Goal: Task Accomplishment & Management: Complete application form

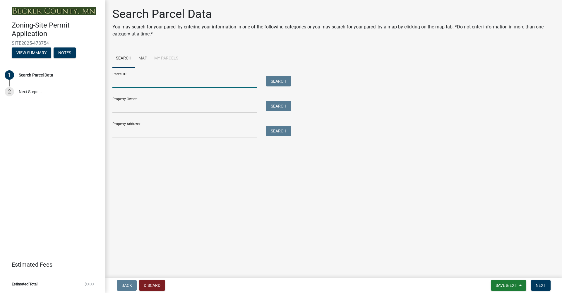
click at [131, 81] on input "Parcel ID:" at bounding box center [184, 82] width 145 height 12
click at [148, 84] on input "Parcel ID:" at bounding box center [184, 82] width 145 height 12
paste input "170309001"
type input "170309001"
click at [282, 76] on button "Search" at bounding box center [278, 81] width 25 height 11
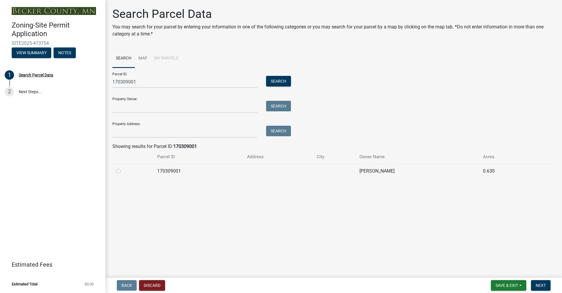
click at [123, 168] on label at bounding box center [123, 168] width 0 height 0
click at [123, 171] on input "radio" at bounding box center [125, 170] width 4 height 4
radio input "true"
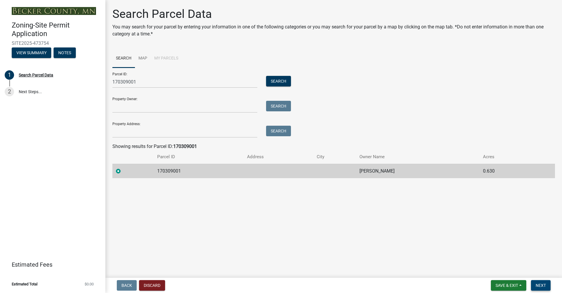
click at [542, 288] on button "Next" at bounding box center [541, 285] width 20 height 11
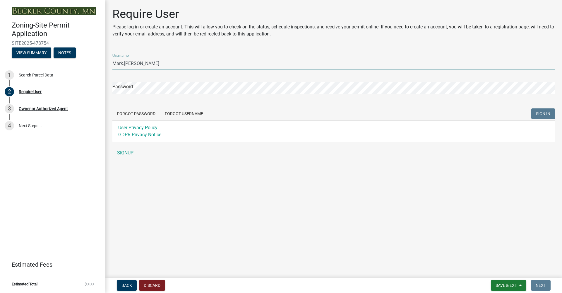
type input "Mark.[PERSON_NAME]"
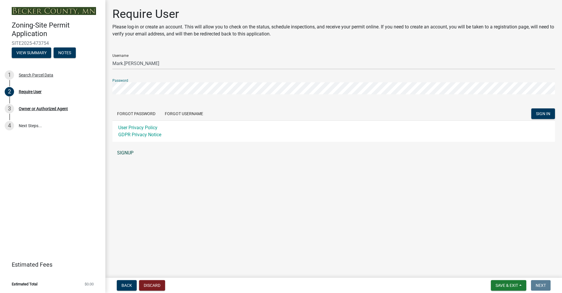
click at [130, 153] on link "SIGNUP" at bounding box center [333, 153] width 443 height 12
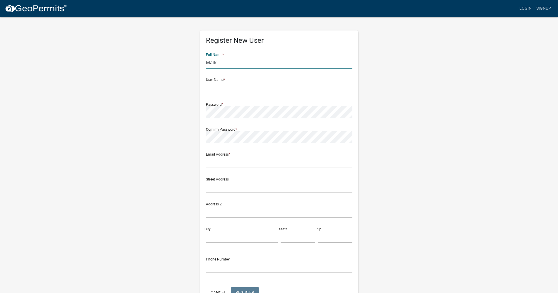
type input "Mark"
type input "[PERSON_NAME]"
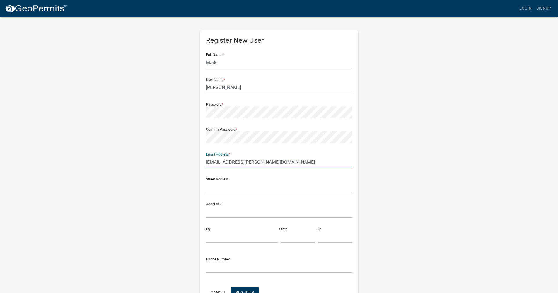
type input "[EMAIL_ADDRESS][PERSON_NAME][DOMAIN_NAME]"
type input "11187 w"
type input "[STREET_ADDRESS][PERSON_NAME]"
type input "[GEOGRAPHIC_DATA]"
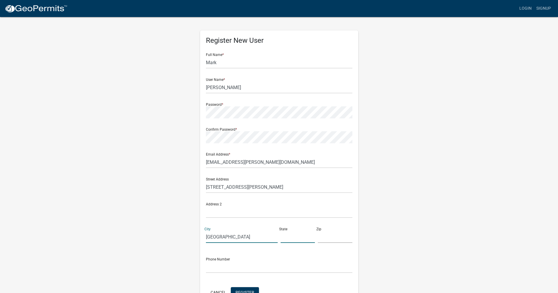
type input "MN"
type input "56501"
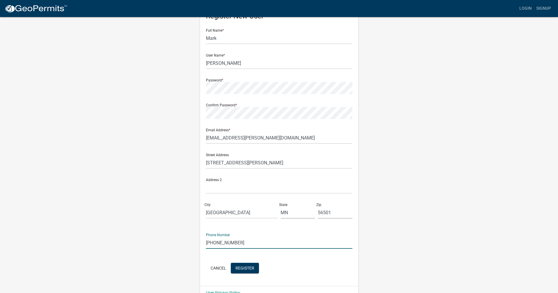
scroll to position [32, 0]
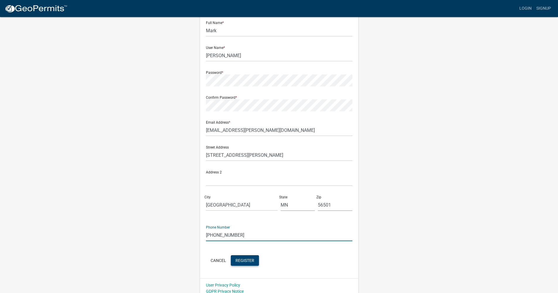
type input "[PHONE_NUMBER]"
click at [248, 256] on button "Register" at bounding box center [245, 260] width 28 height 11
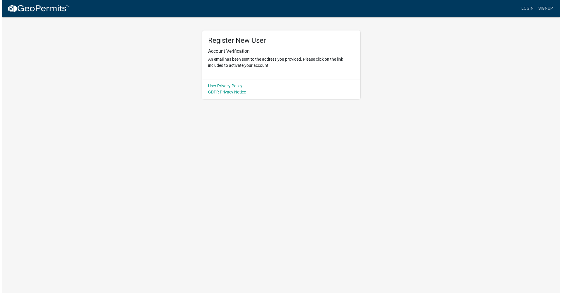
scroll to position [0, 0]
click at [258, 61] on p "An email has been sent to the address you provided. Please click on the link in…" at bounding box center [281, 62] width 146 height 12
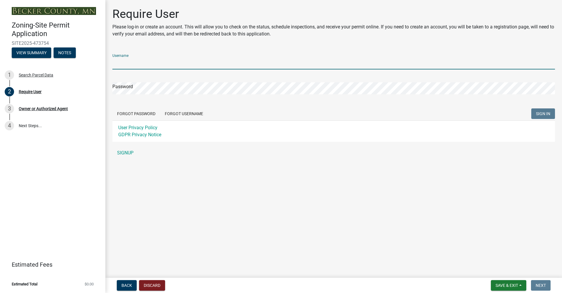
type input "[PERSON_NAME]"
click at [543, 114] on button "SIGN IN" at bounding box center [544, 113] width 24 height 11
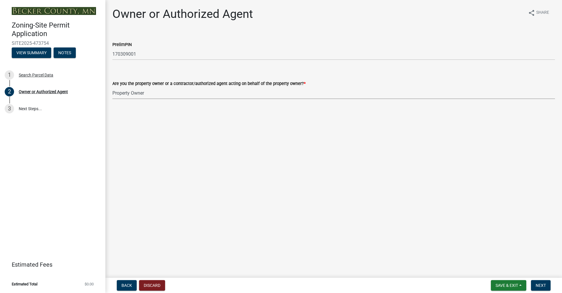
select select "3c674549-ed69-405f-b795-9fa3f7d47d9d"
click at [548, 284] on button "Next" at bounding box center [541, 285] width 20 height 11
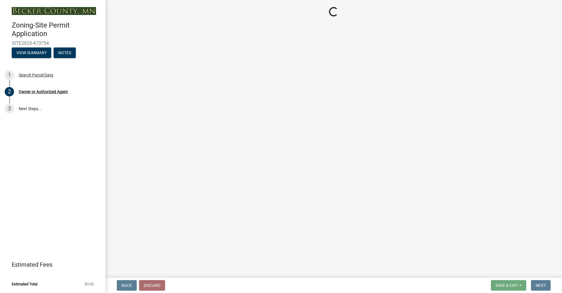
select select "9bce286e-d536-49ff-bab3-4b7d67f0814c"
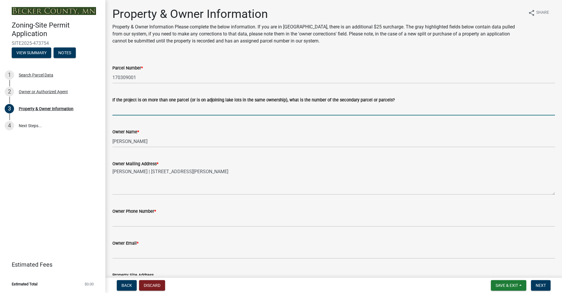
click at [246, 112] on input "If the project is on more than one parcel (or is on adjoining lake lots in the …" at bounding box center [333, 109] width 443 height 12
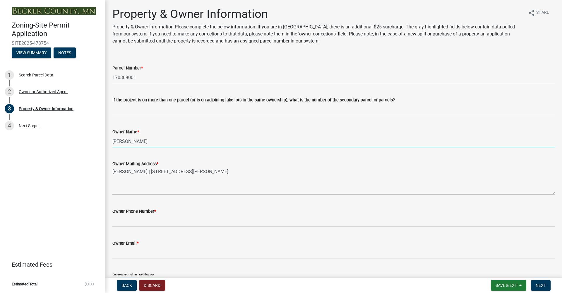
click at [211, 146] on input "[PERSON_NAME]" at bounding box center [333, 141] width 443 height 12
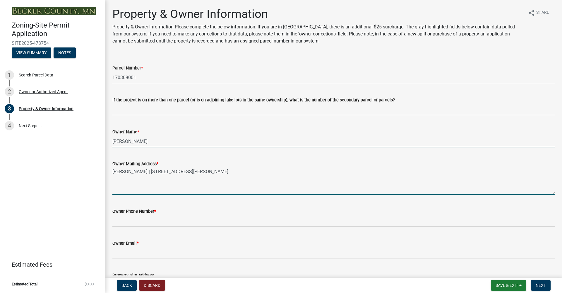
click at [204, 168] on textarea "[PERSON_NAME] | [STREET_ADDRESS][PERSON_NAME]" at bounding box center [333, 181] width 443 height 28
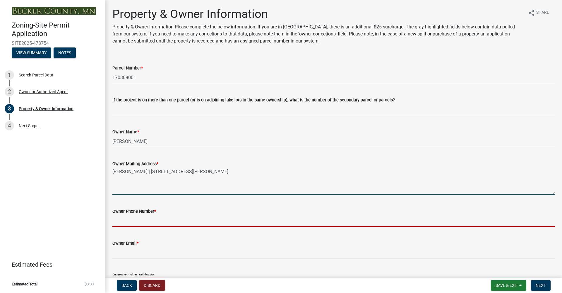
click at [168, 221] on input "Owner Phone Number *" at bounding box center [333, 221] width 443 height 12
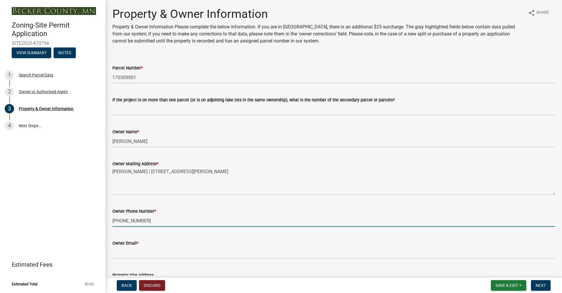
type input "[PHONE_NUMBER]"
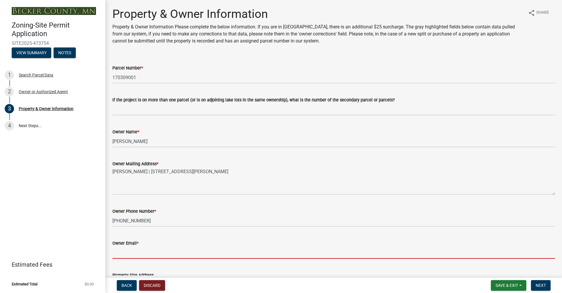
click at [224, 250] on input "Owner Email *" at bounding box center [333, 253] width 443 height 12
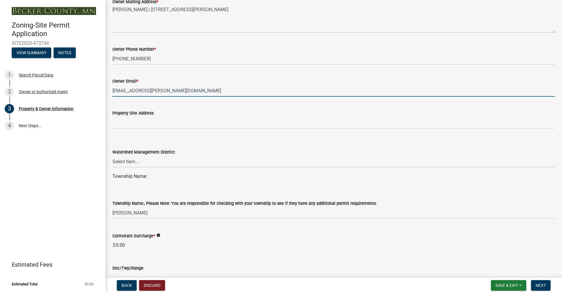
scroll to position [162, 0]
type input "[EMAIL_ADDRESS][PERSON_NAME][DOMAIN_NAME]"
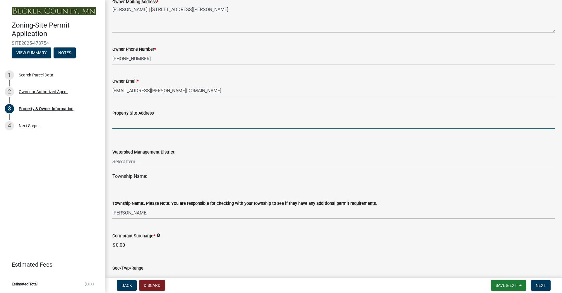
click at [250, 124] on input "Property Site Address" at bounding box center [333, 123] width 443 height 12
type input "11187 w"
type input "[STREET_ADDRESS][PERSON_NAME]"
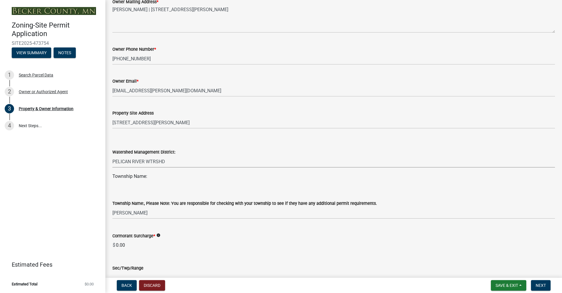
select select "a752e4d6-14bd-4f0f-bfe8-5b67ead45659"
click at [150, 176] on div "Township Name:" at bounding box center [333, 176] width 443 height 7
click at [146, 180] on div "Township Name:" at bounding box center [333, 176] width 443 height 7
click at [150, 177] on div "Township Name:" at bounding box center [333, 176] width 443 height 7
click at [136, 187] on div "Township Name:, Please Note: You are responsible for checking with your townshi…" at bounding box center [333, 202] width 443 height 34
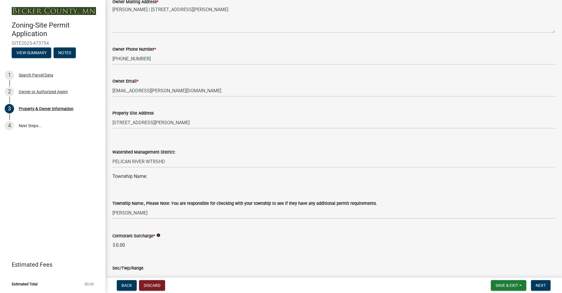
click at [124, 176] on div "Township Name:" at bounding box center [333, 176] width 443 height 7
click at [147, 177] on div "Township Name:" at bounding box center [333, 176] width 443 height 7
click at [141, 200] on div "Township Name:, Please Note: You are responsible for checking with your townshi…" at bounding box center [333, 203] width 443 height 7
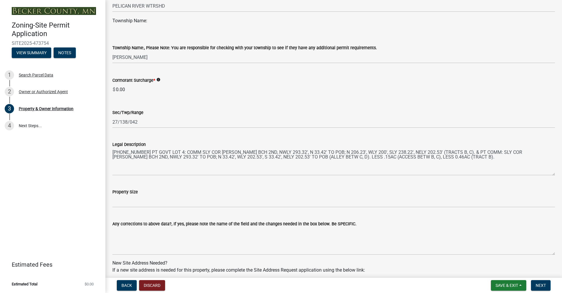
scroll to position [318, 0]
click at [161, 79] on icon "info" at bounding box center [158, 79] width 4 height 4
click at [308, 87] on input "0.00" at bounding box center [335, 89] width 440 height 12
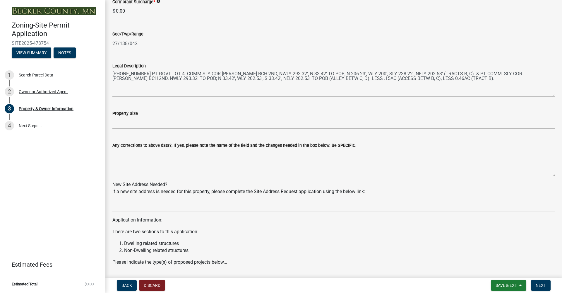
scroll to position [405, 0]
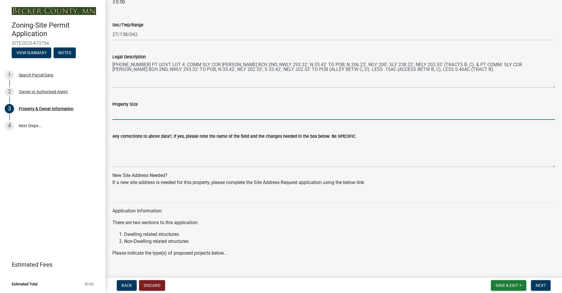
click at [165, 118] on input "Property Size" at bounding box center [333, 114] width 443 height 12
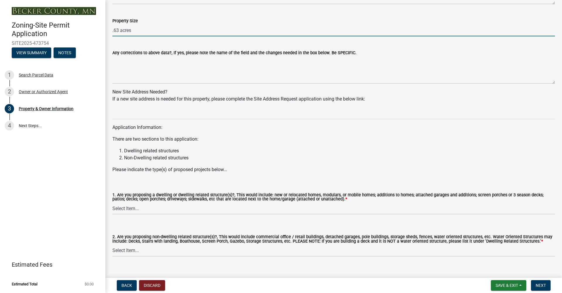
scroll to position [502, 0]
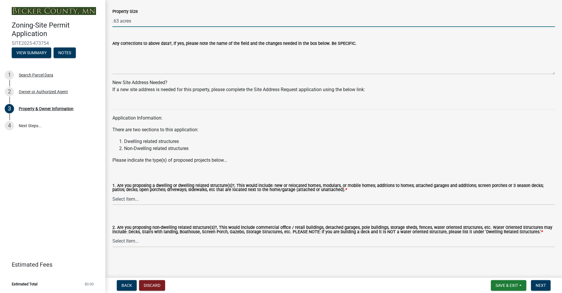
type input ".63 acres"
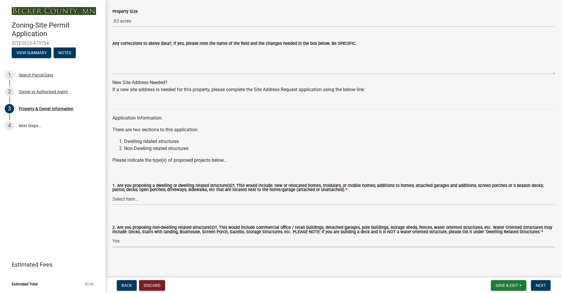
select select "5a5634ed-f11e-4c7b-90e1-096e6cfd17b9"
click at [543, 286] on span "Next" at bounding box center [541, 285] width 10 height 5
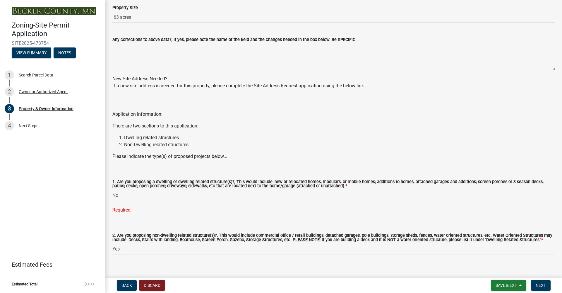
select select "fcf6d223-6c57-4dc5-b63a-a94704169022"
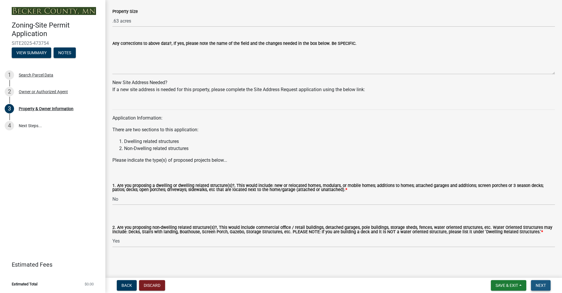
click at [537, 287] on span "Next" at bounding box center [541, 285] width 10 height 5
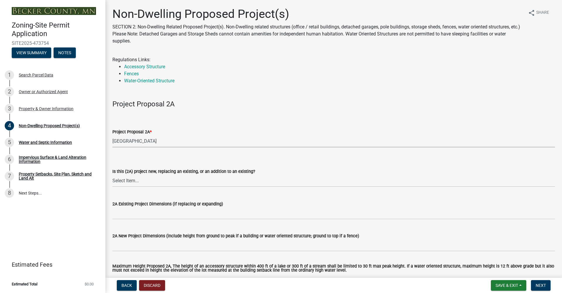
select select "6ced1b54-2913-4dbf-9776-23baa6524e46"
select select "3a2d96d3-fd69-4ed9-bae4-7a5aa03a7e58"
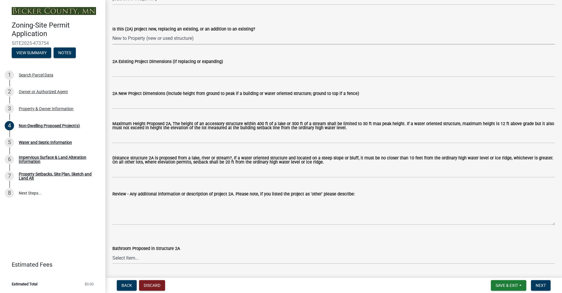
scroll to position [139, 0]
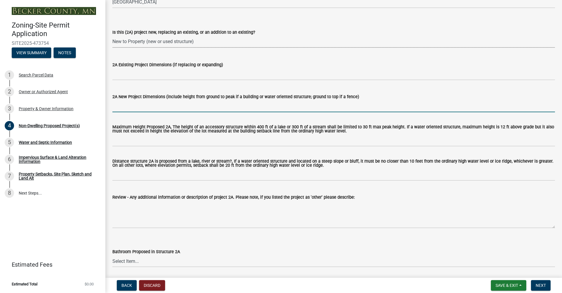
click at [215, 106] on input "2A New Project Dimensions (include height from ground to peak if a building or …" at bounding box center [333, 106] width 443 height 12
click at [206, 107] on input "2A New Project Dimensions (include height from ground to peak if a building or …" at bounding box center [333, 106] width 443 height 12
click at [151, 108] on input "2A New Project Dimensions (include height from ground to peak if a building or …" at bounding box center [333, 106] width 443 height 12
type input "40 x40"
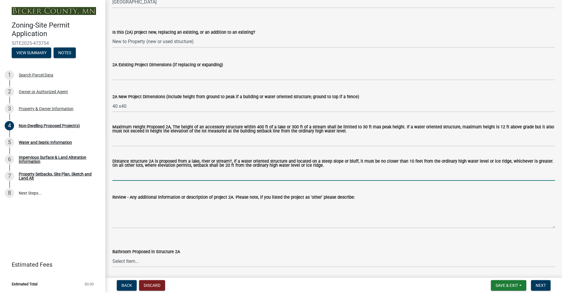
click at [126, 174] on input "Distance structure 2A is proposed from a lake, river or stream?, If a water ori…" at bounding box center [333, 175] width 443 height 12
click at [130, 174] on input "Distance structure 2A is proposed from a lake, river or stream?, If a water ori…" at bounding box center [333, 175] width 443 height 12
click at [226, 177] on input "Distance structure 2A is proposed from a lake, river or stream?, If a water ori…" at bounding box center [333, 175] width 443 height 12
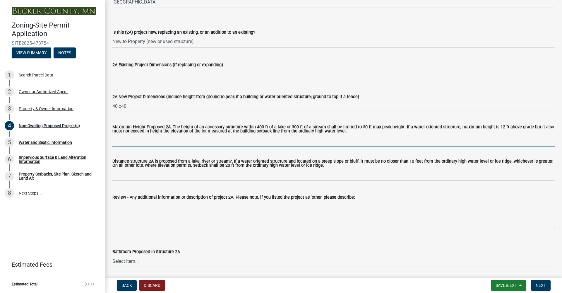
click at [154, 141] on input "Maximum Height Proposed 2A, The height of an accessory structure within 400 ft …" at bounding box center [333, 140] width 443 height 12
click at [130, 139] on input "Maximum Height Proposed 2A, The height of an accessory structure within 400 ft …" at bounding box center [333, 140] width 443 height 12
type input "b"
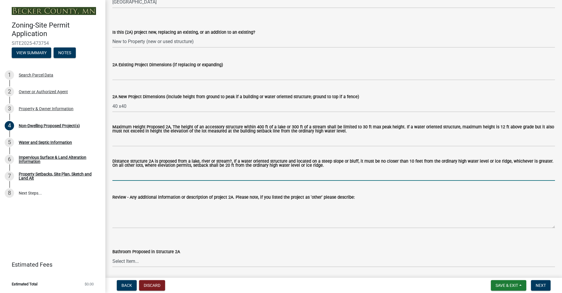
click at [123, 173] on input "Distance structure 2A is proposed from a lake, river or stream?, If a water ori…" at bounding box center [333, 175] width 443 height 12
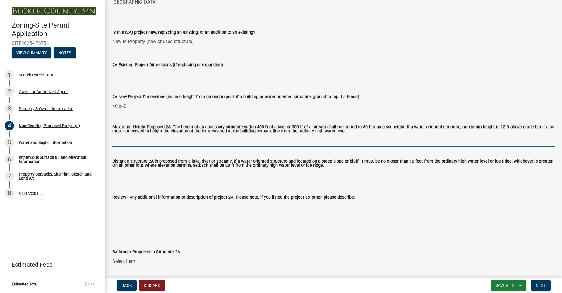
click at [130, 137] on input "Maximum Height Proposed 2A, The height of an accessory structure within 400 ft …" at bounding box center [333, 140] width 443 height 12
type input "below max per height"
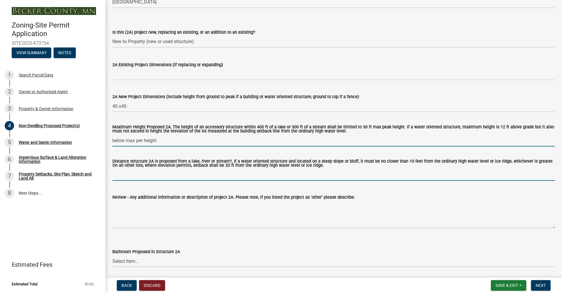
click at [143, 174] on input "Distance structure 2A is proposed from a lake, river or stream?, If a water ori…" at bounding box center [333, 175] width 443 height 12
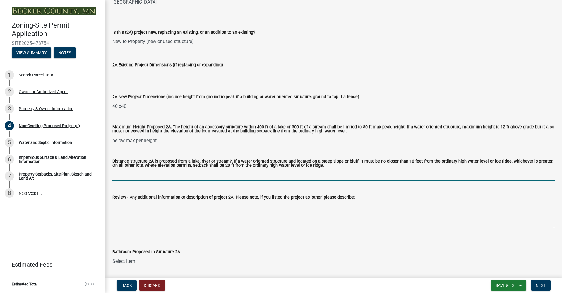
click at [166, 177] on input "Distance structure 2A is proposed from a lake, river or stream?, If a water ori…" at bounding box center [333, 175] width 443 height 12
click at [120, 174] on input "300 ft" at bounding box center [333, 175] width 443 height 12
type input "250 ft"
click at [130, 176] on input "250 ft" at bounding box center [333, 175] width 443 height 12
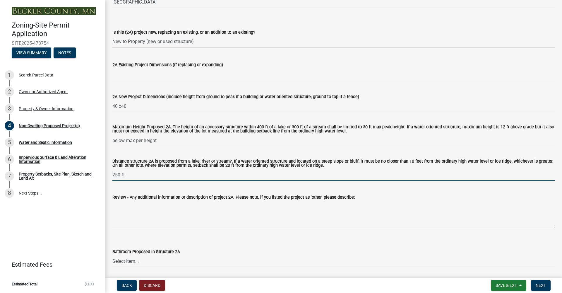
click at [130, 176] on input "250 ft" at bounding box center [333, 175] width 443 height 12
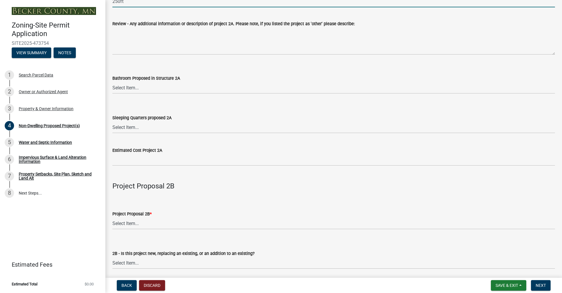
scroll to position [308, 0]
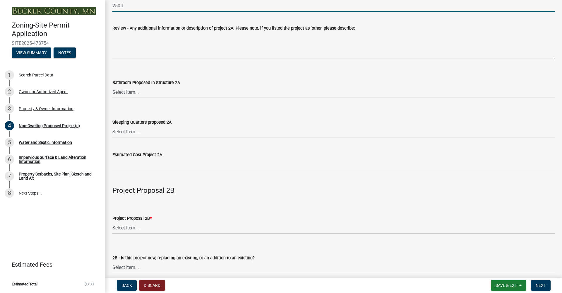
type input "250ft"
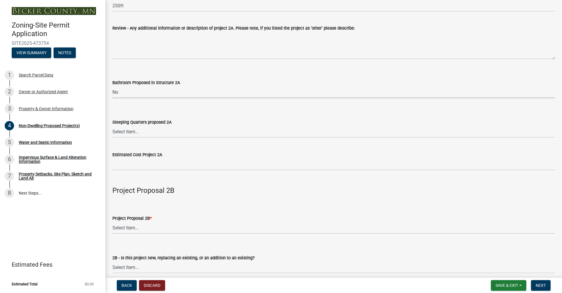
select select "cf118f3b-6469-426f-b247-8aeebfb0198d"
select select "d5258256-81e9-4688-bc84-b01445ee29b6"
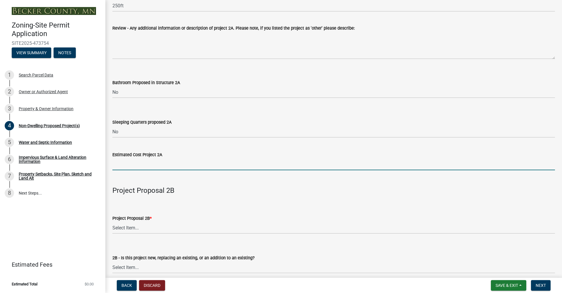
click at [151, 166] on input "text" at bounding box center [333, 164] width 443 height 12
type input "1"
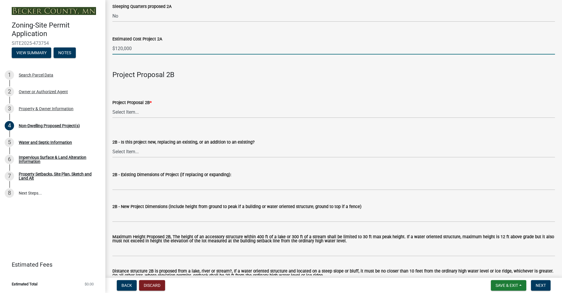
scroll to position [421, 0]
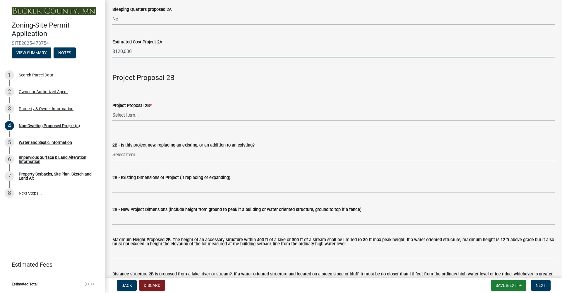
type input "120000"
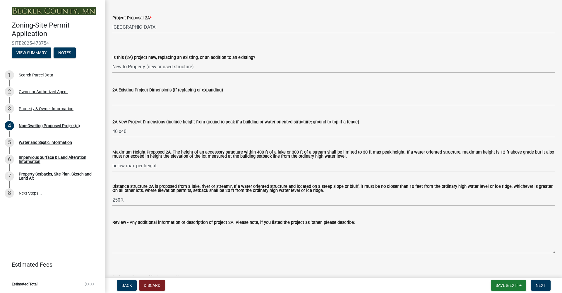
scroll to position [0, 0]
